Goal: Transaction & Acquisition: Book appointment/travel/reservation

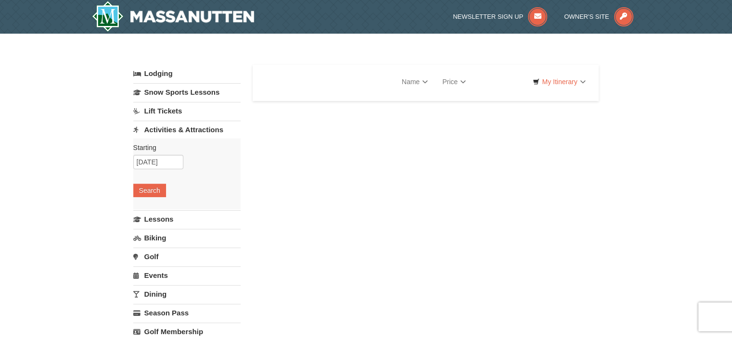
select select "10"
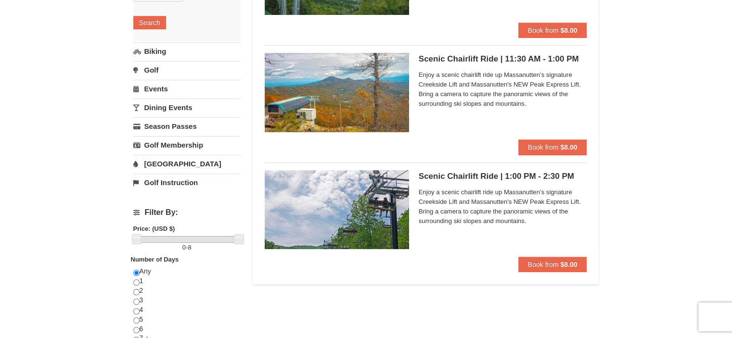
scroll to position [173, 0]
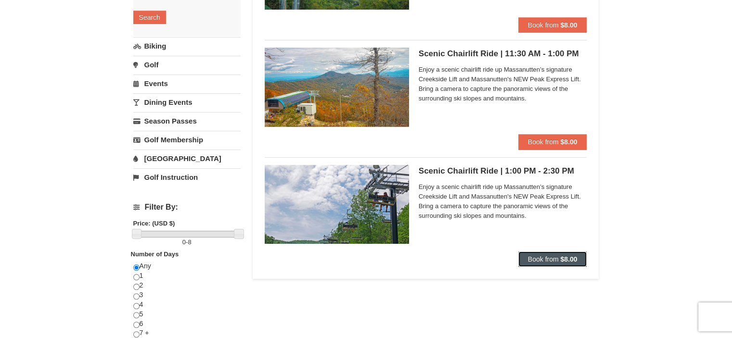
click at [558, 263] on button "Book from $8.00" at bounding box center [552, 259] width 69 height 15
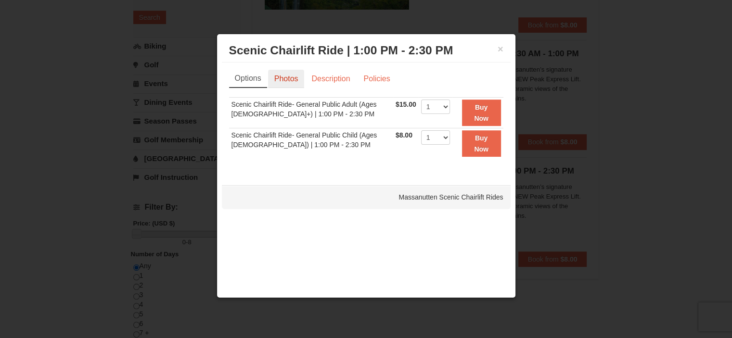
click at [300, 79] on link "Photos" at bounding box center [286, 79] width 37 height 18
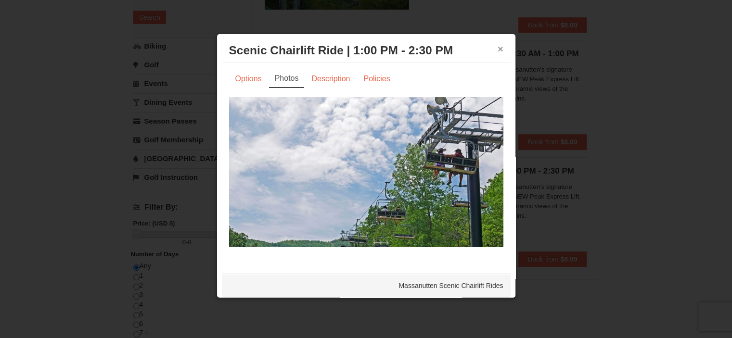
click at [498, 47] on button "×" at bounding box center [501, 49] width 6 height 10
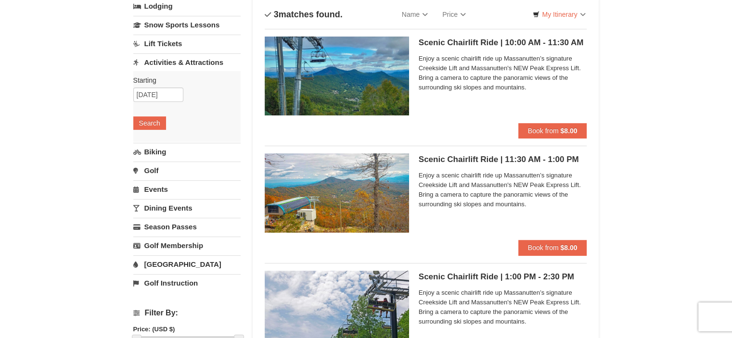
scroll to position [70, 0]
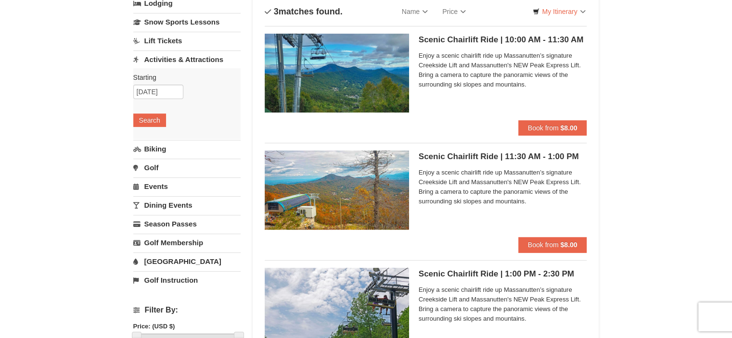
click at [65, 323] on div "× Categories List Filter My Itinerary Questions? 1-540-289-9441 Lodging Arrival…" at bounding box center [366, 314] width 732 height 703
click at [65, 315] on div "× Categories List Filter My Itinerary Questions? 1-540-289-9441 Lodging Arrival…" at bounding box center [366, 314] width 732 height 703
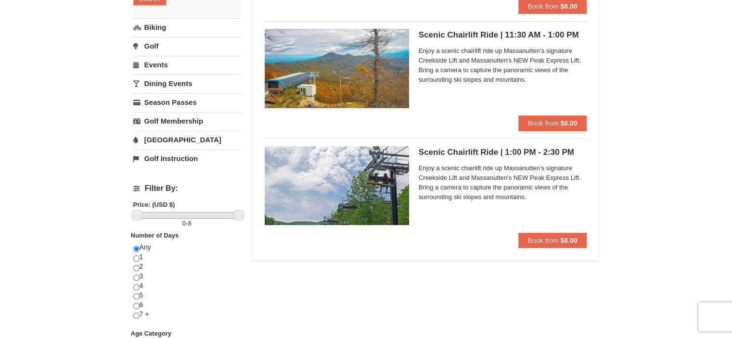
scroll to position [196, 0]
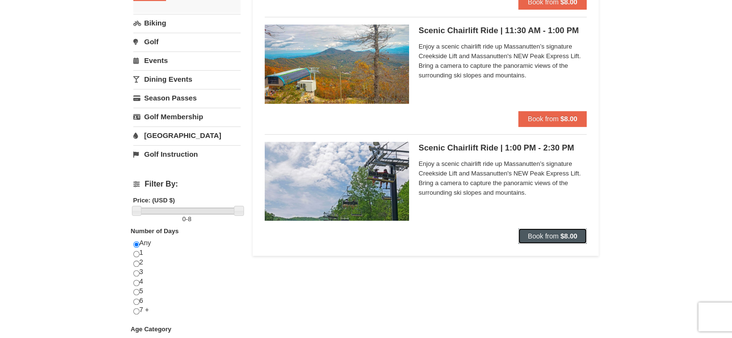
click at [562, 238] on strong "$8.00" at bounding box center [568, 236] width 17 height 8
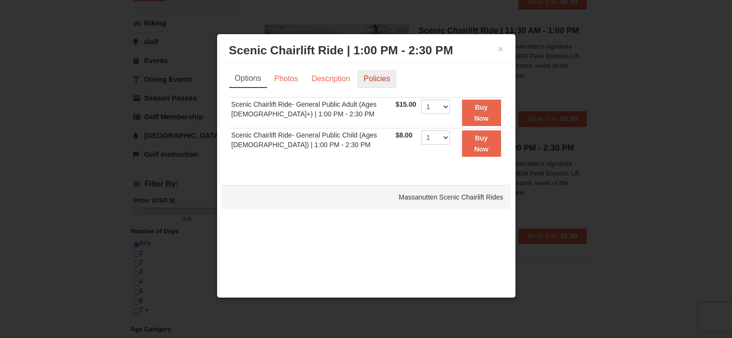
click at [378, 83] on link "Policies" at bounding box center [376, 79] width 39 height 18
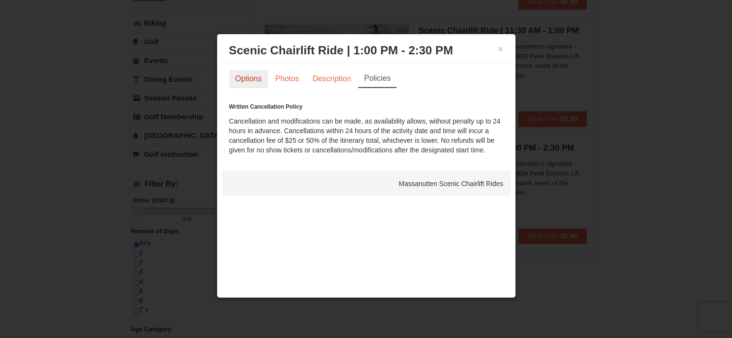
click at [247, 82] on link "Options" at bounding box center [248, 79] width 39 height 18
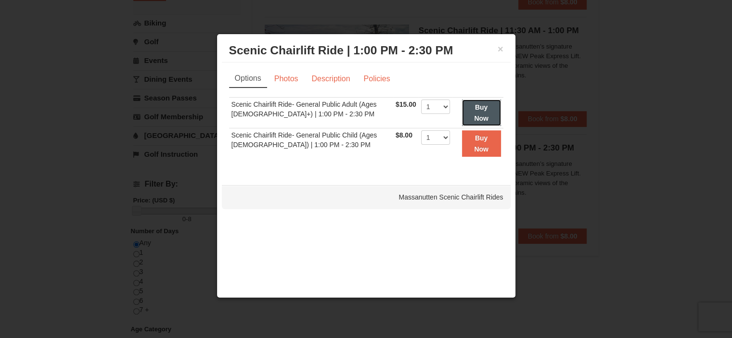
click at [479, 106] on strong "Buy Now" at bounding box center [481, 112] width 14 height 18
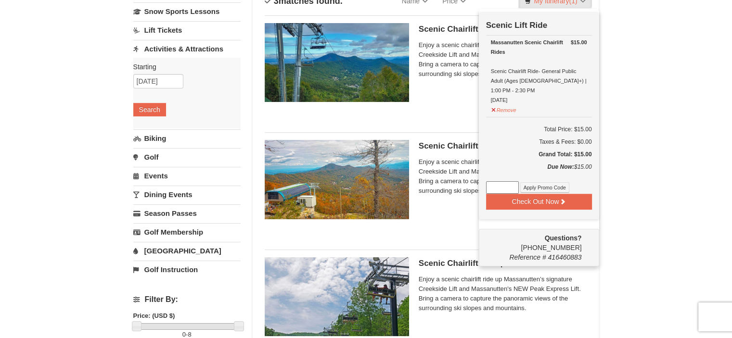
scroll to position [83, 0]
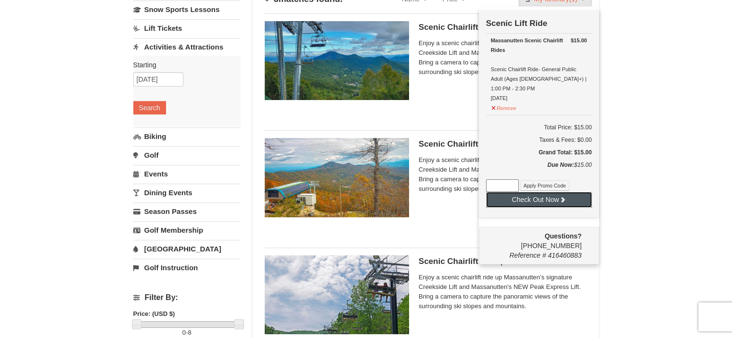
click at [519, 192] on button "Check Out Now" at bounding box center [539, 199] width 106 height 15
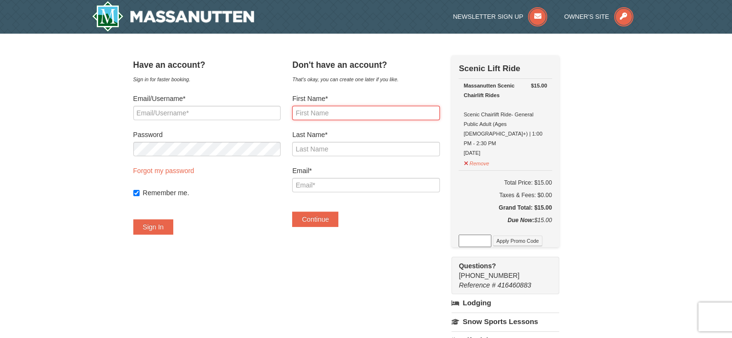
click at [324, 114] on input "First Name*" at bounding box center [365, 113] width 147 height 14
type input "Soufiane"
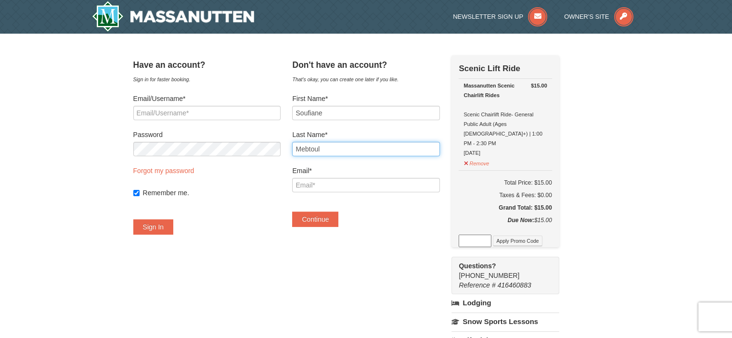
type input "Mebtoul"
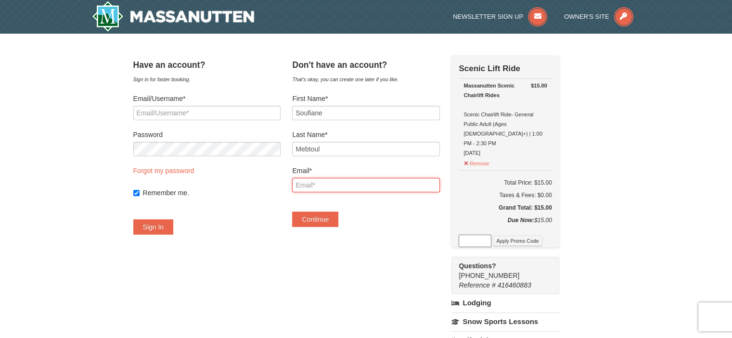
click at [315, 182] on input "Email*" at bounding box center [365, 185] width 147 height 14
click at [436, 219] on div "Continue" at bounding box center [365, 214] width 147 height 25
click at [436, 231] on div "Don't have an account? That's okay, you can create one later if you like. First…" at bounding box center [365, 145] width 147 height 181
click at [319, 188] on input "Email*" at bounding box center [365, 185] width 147 height 14
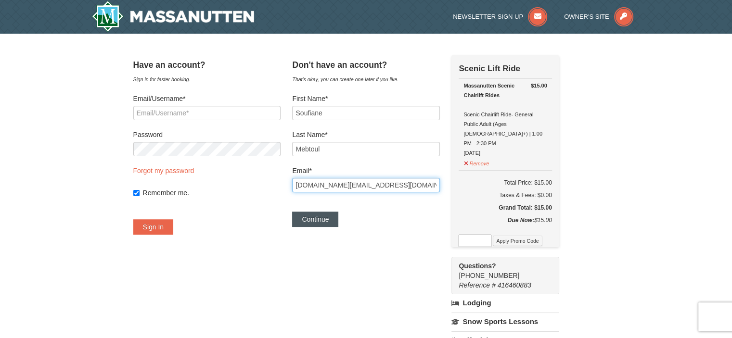
type input "soufiane.mebtoul.us@gmail.com"
click at [312, 222] on button "Continue" at bounding box center [315, 219] width 46 height 15
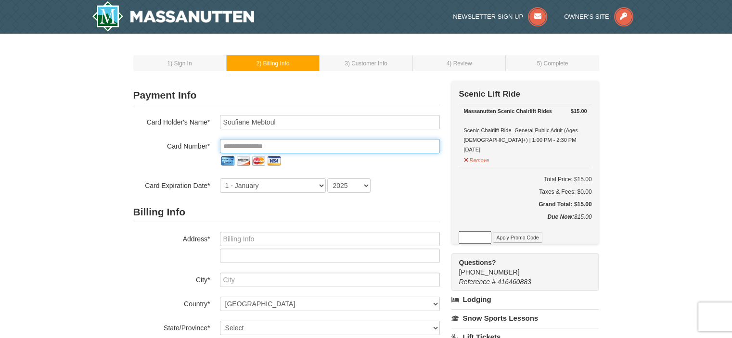
click at [242, 144] on input "tel" at bounding box center [330, 146] width 220 height 14
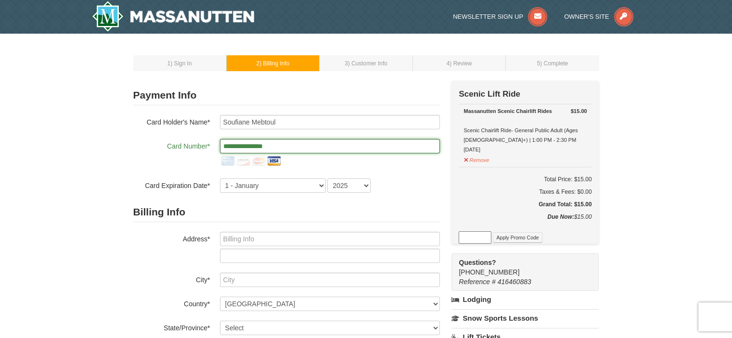
type input "**********"
click at [356, 183] on select "2025 2026 2027 2028 2029 2030 2031 2032 2033 2034" at bounding box center [348, 186] width 43 height 14
select select "2029"
click at [327, 179] on select "2025 2026 2027 2028 2029 2030 2031 2032 2033 2034" at bounding box center [348, 186] width 43 height 14
click at [256, 241] on input "text" at bounding box center [330, 239] width 220 height 14
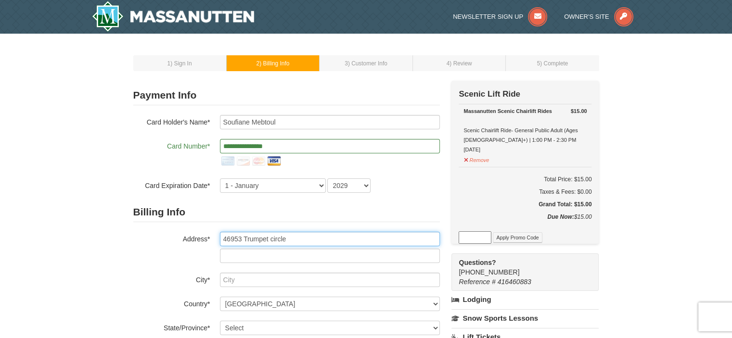
type input "46953 Trumpet circle"
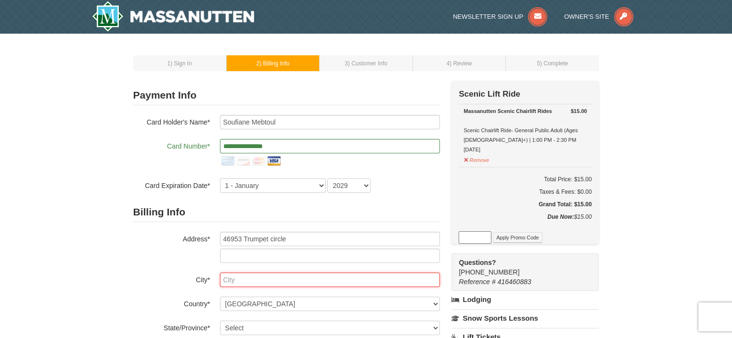
click at [252, 278] on input "text" at bounding box center [330, 280] width 220 height 14
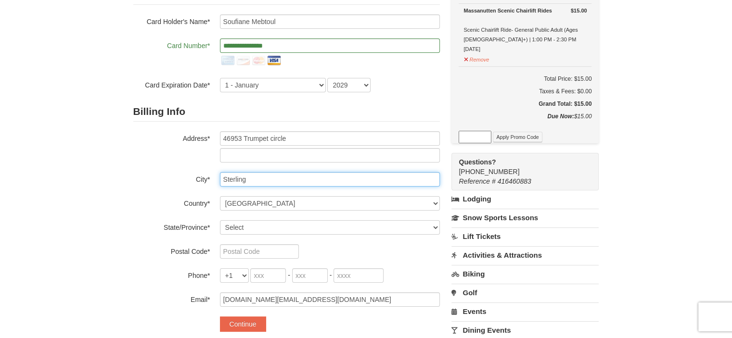
scroll to position [102, 0]
type input "Sterling"
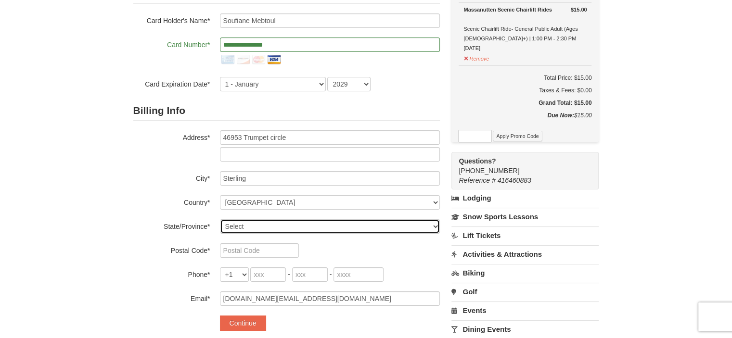
click at [278, 228] on select "Select Alabama Alaska American Samoa Arizona Arkansas California Colorado Conne…" at bounding box center [330, 226] width 220 height 14
select select "VA"
click at [220, 219] on select "Select Alabama Alaska American Samoa Arizona Arkansas California Colorado Conne…" at bounding box center [330, 226] width 220 height 14
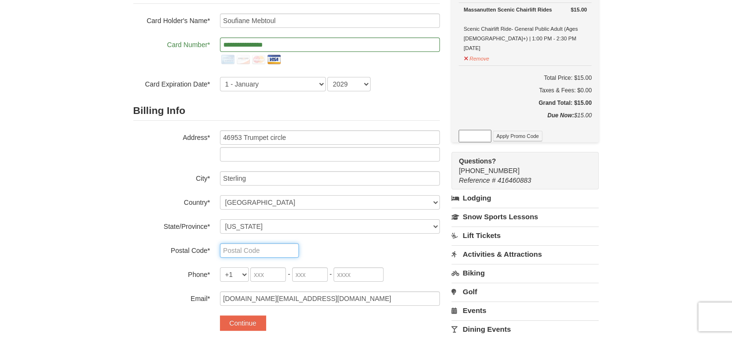
click at [229, 249] on input "text" at bounding box center [259, 251] width 79 height 14
type input "20164"
click at [273, 274] on input "tel" at bounding box center [268, 275] width 36 height 14
type input "703"
click at [294, 276] on input "tel" at bounding box center [310, 275] width 36 height 14
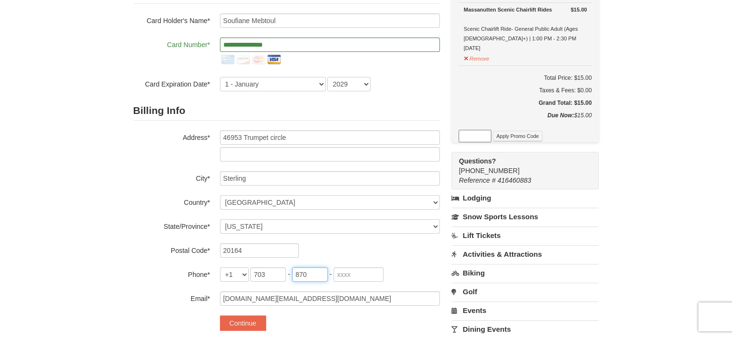
type input "870"
click at [341, 271] on input "tel" at bounding box center [359, 275] width 50 height 14
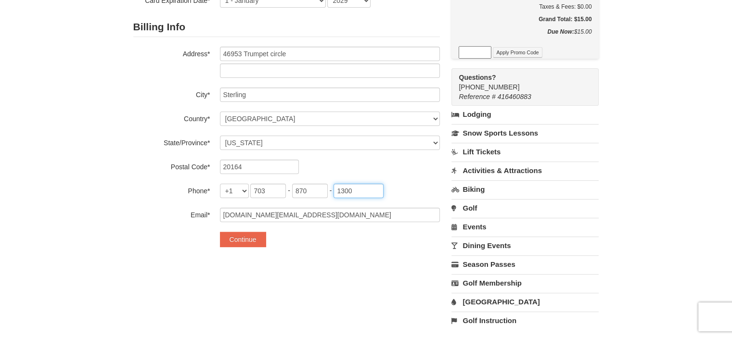
scroll to position [186, 0]
type input "1300"
click at [246, 239] on button "Continue" at bounding box center [243, 238] width 46 height 15
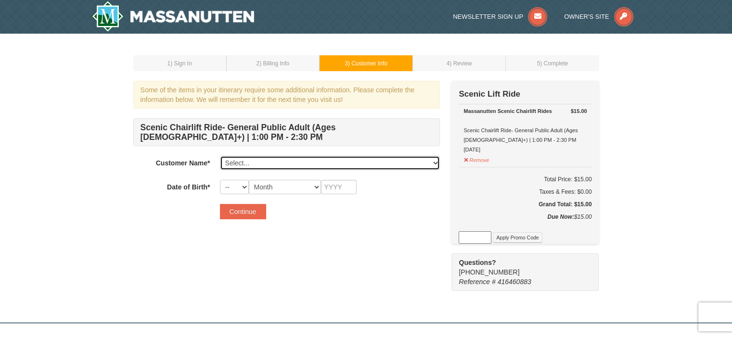
click at [245, 165] on select "Select... Soufiane Mebtoul Add New..." at bounding box center [330, 163] width 220 height 14
select select "28331381"
click at [220, 156] on select "Select... Soufiane Mebtoul Add New..." at bounding box center [330, 163] width 220 height 14
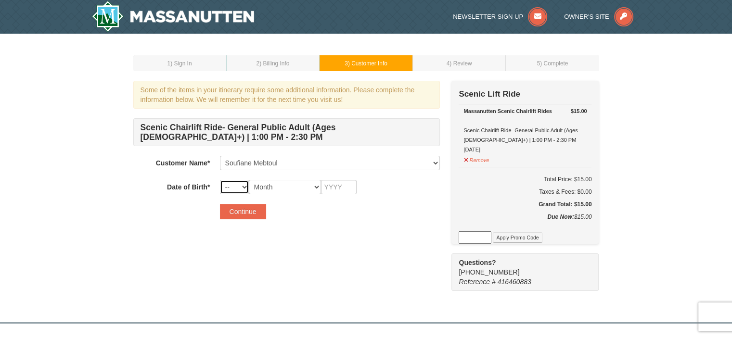
click at [227, 184] on select "-- 01 02 03 04 05 06 07 08 09 10 11 12 13 14 15 16 17 18 19 20 21 22 23 24 25 2…" at bounding box center [234, 187] width 29 height 14
select select "12"
click at [220, 180] on select "-- 01 02 03 04 05 06 07 08 09 10 11 12 13 14 15 16 17 18 19 20 21 22 23 24 25 2…" at bounding box center [234, 187] width 29 height 14
click at [260, 191] on select "Month January February March April May June July August September October Novem…" at bounding box center [285, 187] width 72 height 14
select select "12"
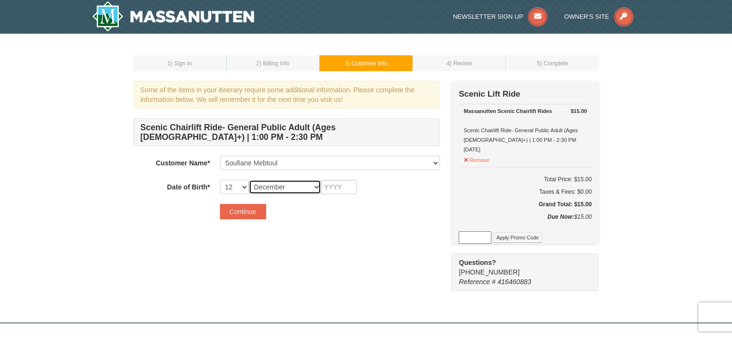
click at [249, 180] on select "Month January February March April May June July August September October Novem…" at bounding box center [285, 187] width 72 height 14
click at [338, 192] on input "text" at bounding box center [339, 187] width 36 height 14
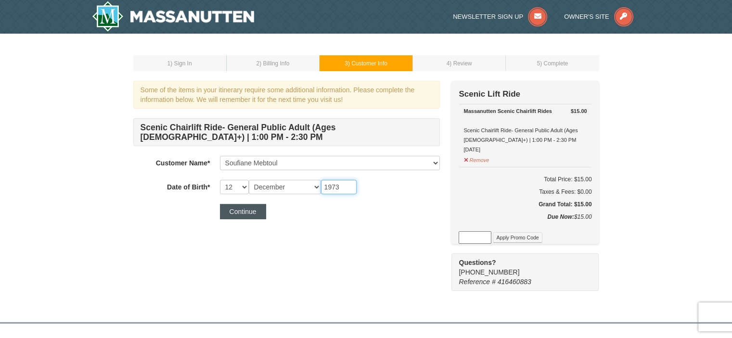
type input "1973"
click at [252, 212] on button "Continue" at bounding box center [243, 211] width 46 height 15
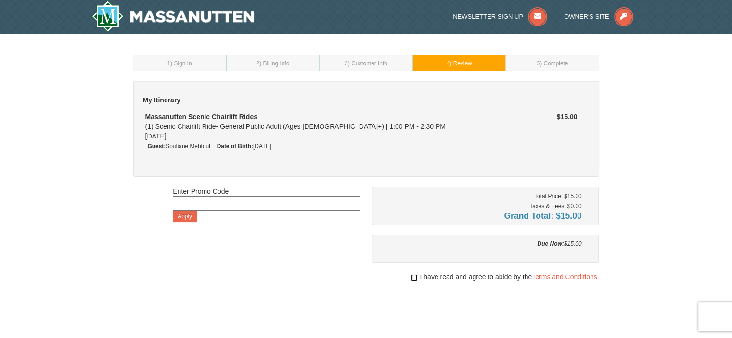
click at [412, 278] on input "checkbox" at bounding box center [414, 278] width 6 height 8
checkbox input "true"
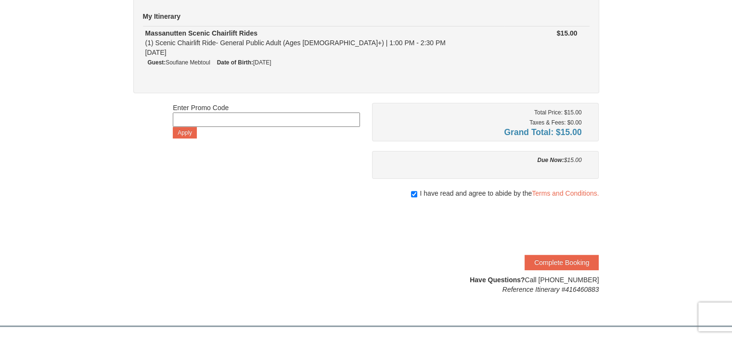
scroll to position [90, 0]
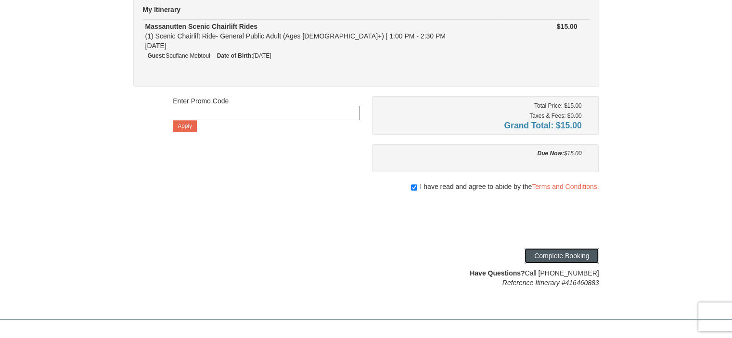
click at [553, 255] on button "Complete Booking" at bounding box center [562, 255] width 74 height 15
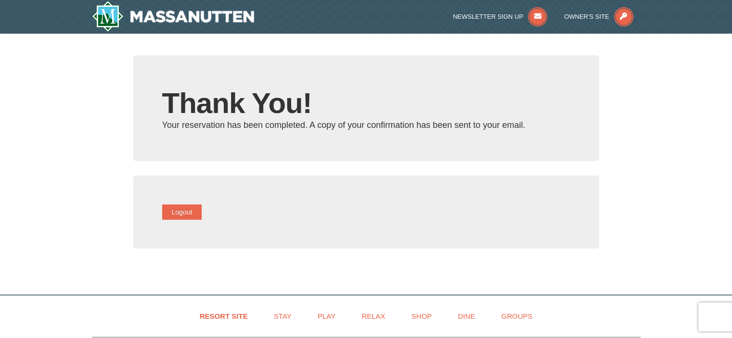
type input "[DOMAIN_NAME][EMAIL_ADDRESS][DOMAIN_NAME]"
